Goal: Transaction & Acquisition: Obtain resource

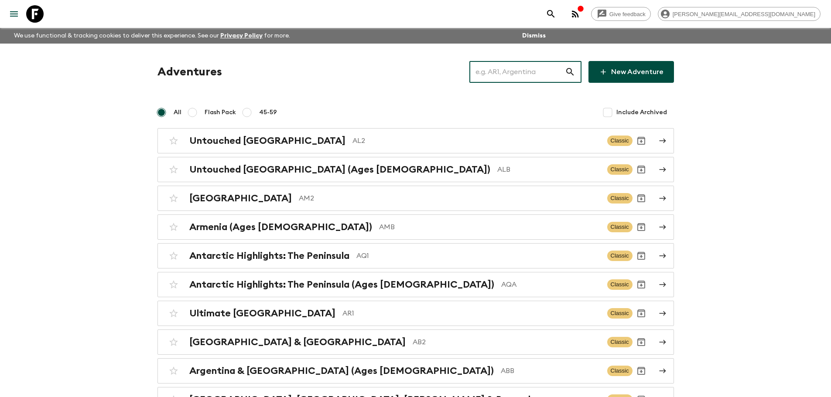
click at [535, 69] on input "text" at bounding box center [517, 72] width 96 height 24
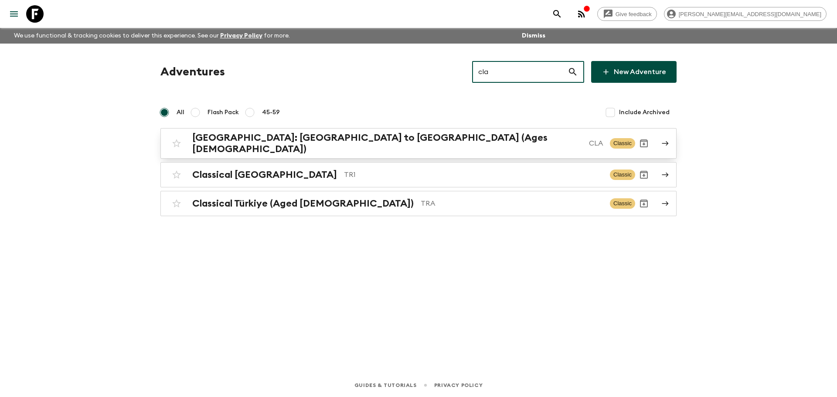
type input "cla"
click at [589, 140] on p "CLA" at bounding box center [596, 143] width 14 height 10
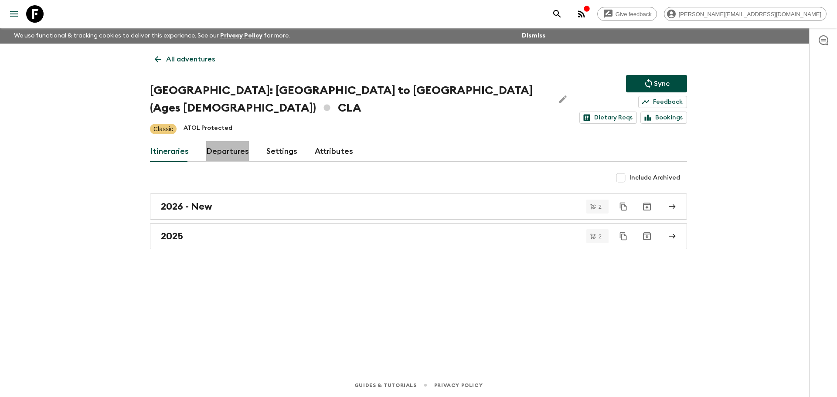
click at [241, 141] on link "Departures" at bounding box center [227, 151] width 43 height 21
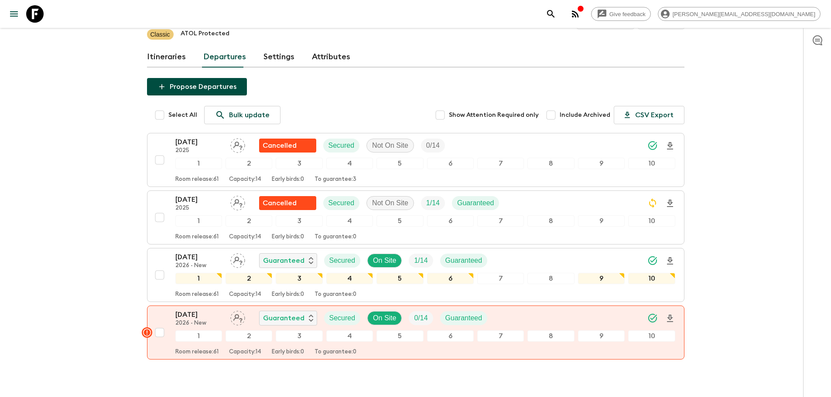
scroll to position [111, 0]
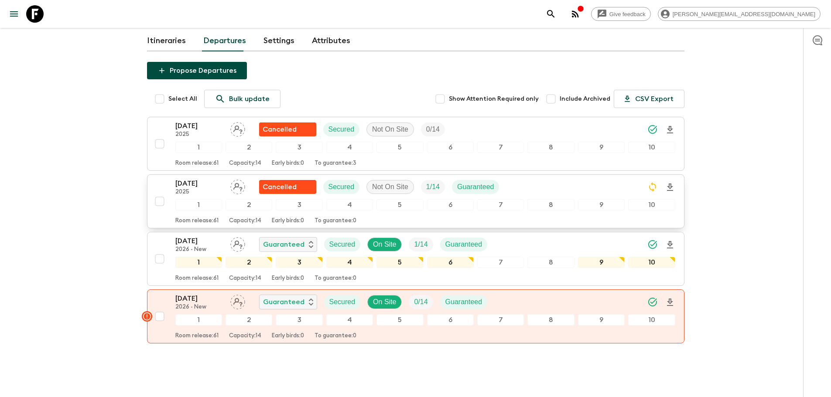
click at [521, 178] on div "[DATE] 2025 Cancelled Secured Not On Site 1 / 14 Guaranteed" at bounding box center [425, 186] width 500 height 17
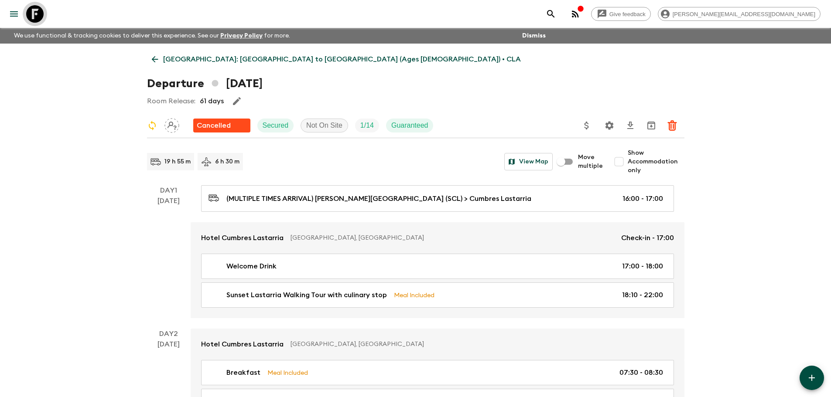
click at [40, 15] on icon at bounding box center [34, 13] width 17 height 17
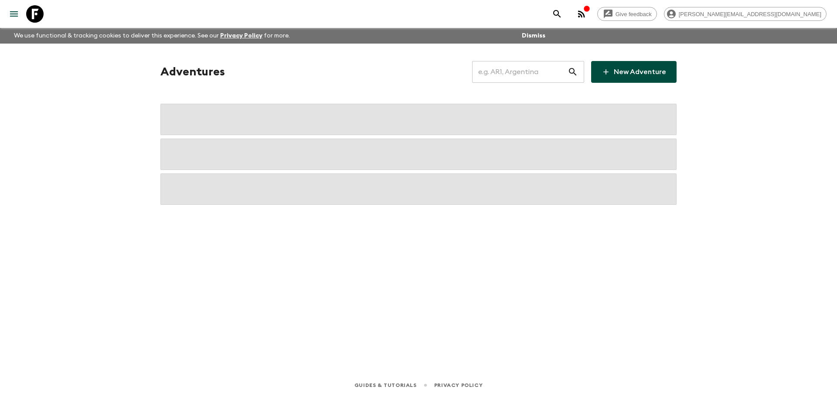
click at [531, 75] on input "text" at bounding box center [520, 72] width 96 height 24
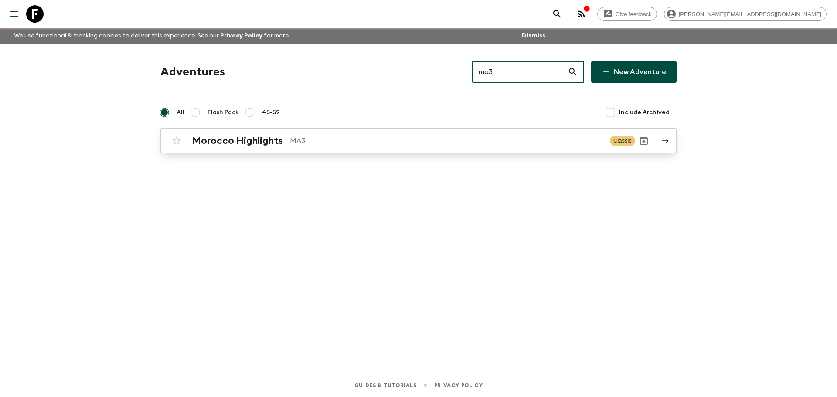
type input "ma3"
click at [508, 135] on div "Morocco Highlights MA3" at bounding box center [397, 140] width 411 height 11
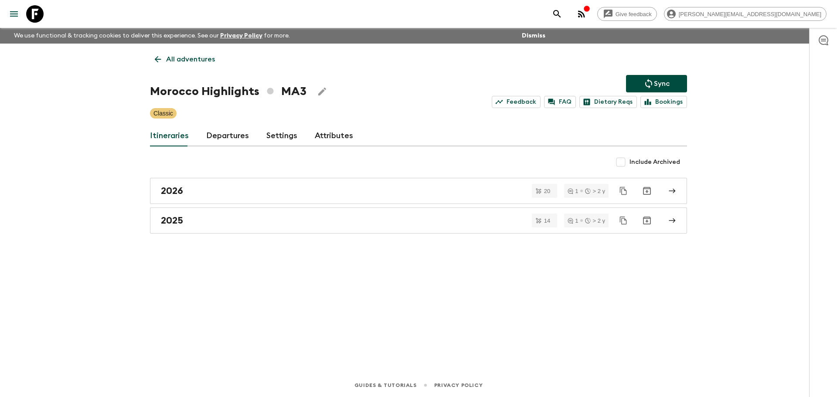
click at [219, 133] on link "Departures" at bounding box center [227, 136] width 43 height 21
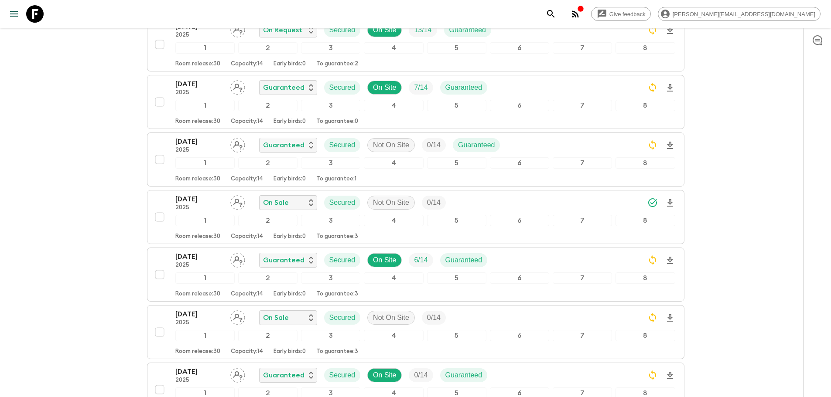
scroll to position [574, 0]
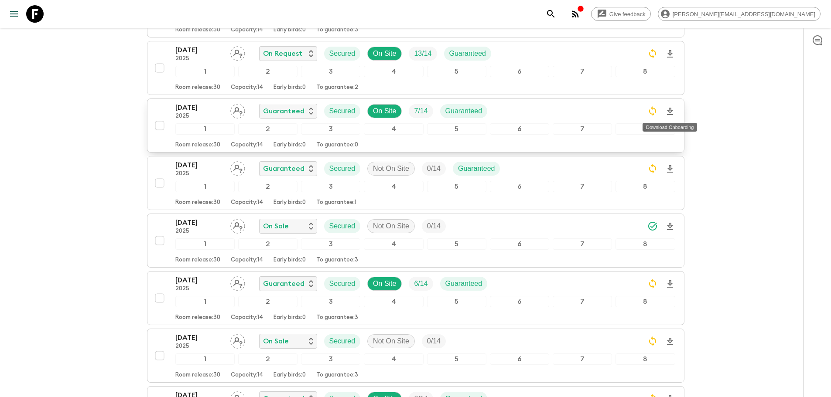
click at [673, 110] on icon "Download Onboarding" at bounding box center [670, 111] width 10 height 10
